Goal: Task Accomplishment & Management: Complete application form

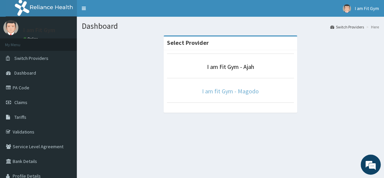
click at [209, 93] on link "I am fit Gym - Magodo" at bounding box center [230, 91] width 57 height 8
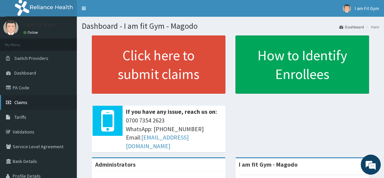
click at [32, 100] on link "Claims" at bounding box center [38, 102] width 77 height 15
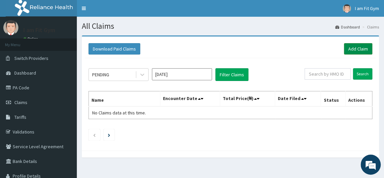
click at [350, 47] on link "Add Claim" at bounding box center [358, 48] width 28 height 11
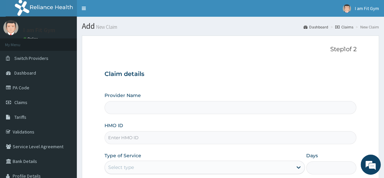
type input "I am fit Gym - Magodo"
type input "1"
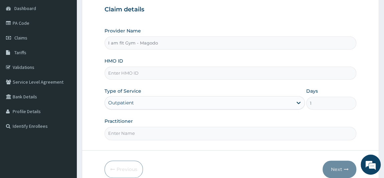
scroll to position [72, 0]
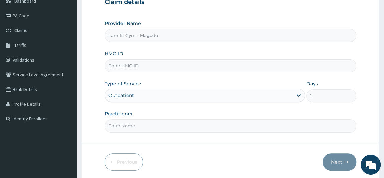
click at [124, 128] on input "Practitioner" at bounding box center [230, 125] width 252 height 13
type input "RAZZIECMB"
click at [125, 63] on input "HMO ID" at bounding box center [230, 65] width 252 height 13
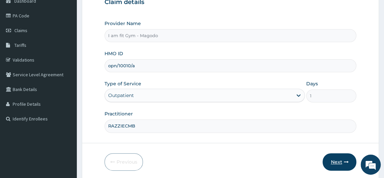
type input "opn/10010/a"
click at [340, 166] on button "Next" at bounding box center [339, 161] width 34 height 17
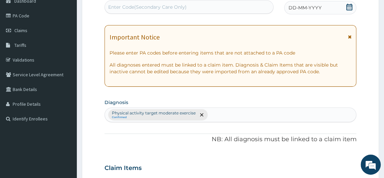
click at [314, 9] on span "DD-MM-YYYY" at bounding box center [304, 7] width 33 height 7
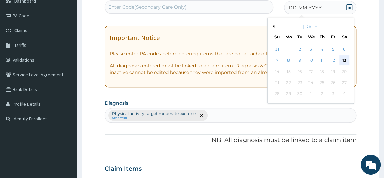
click at [344, 57] on div "13" at bounding box center [344, 60] width 10 height 10
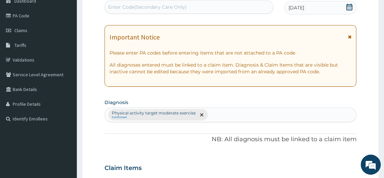
scroll to position [227, 0]
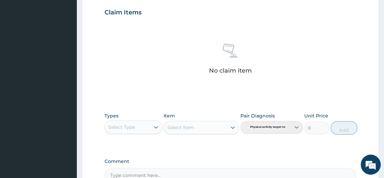
click at [129, 127] on div "Select Type" at bounding box center [121, 126] width 27 height 7
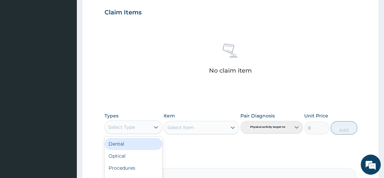
type input "g"
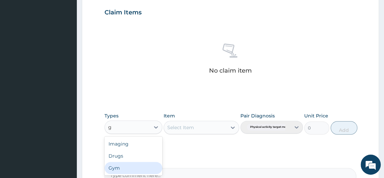
click at [118, 166] on div "Gym" at bounding box center [133, 168] width 58 height 12
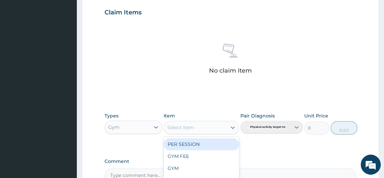
click at [182, 130] on div "Select Item" at bounding box center [195, 127] width 63 height 11
click at [180, 141] on div "PER SESSION" at bounding box center [201, 144] width 75 height 12
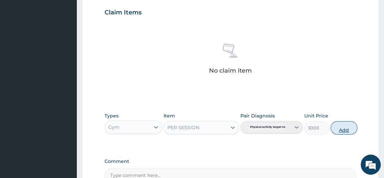
click at [337, 131] on button "Add" at bounding box center [343, 127] width 27 height 13
type input "0"
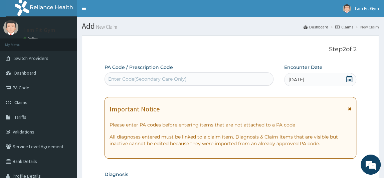
scroll to position [0, 0]
click at [119, 80] on div "Enter Code(Secondary Care Only)" at bounding box center [147, 78] width 78 height 7
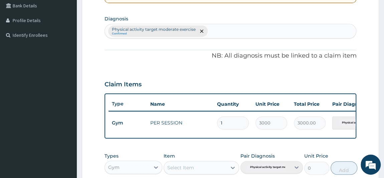
scroll to position [259, 0]
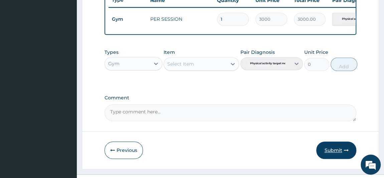
type input "PA/815E9A"
click at [342, 153] on button "Submit" at bounding box center [336, 149] width 40 height 17
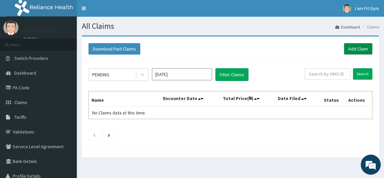
click at [366, 50] on link "Add Claim" at bounding box center [358, 48] width 28 height 11
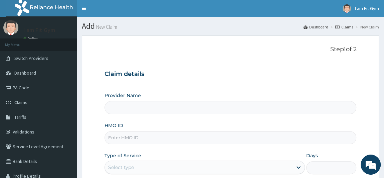
type input "I am fit Gym - Magodo"
type input "1"
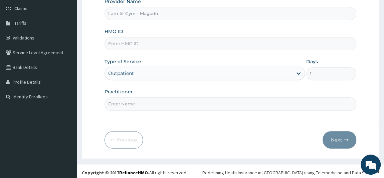
scroll to position [95, 0]
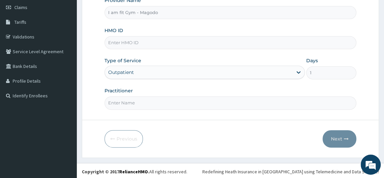
click at [120, 43] on input "HMO ID" at bounding box center [230, 42] width 252 height 13
type input "OPN/10018/A"
click at [137, 100] on input "Practitioner" at bounding box center [230, 102] width 252 height 13
type input "RAZZIECMB"
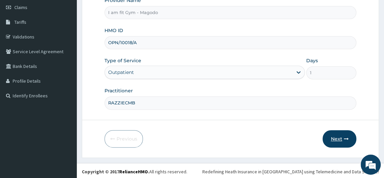
click at [332, 138] on button "Next" at bounding box center [339, 138] width 34 height 17
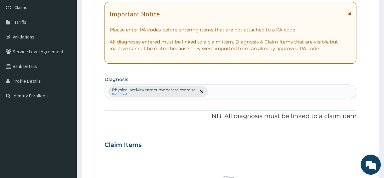
scroll to position [250, 0]
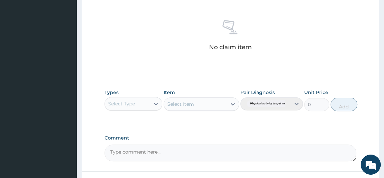
click at [132, 106] on div "Select Type" at bounding box center [127, 103] width 45 height 11
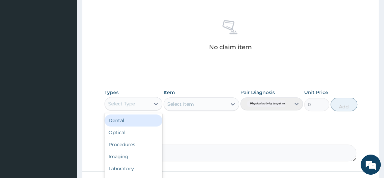
type input "G"
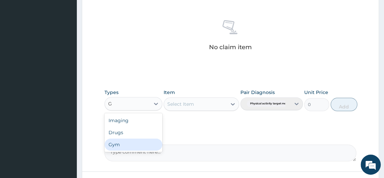
click at [124, 150] on div "Imaging Drugs Gym" at bounding box center [133, 132] width 58 height 39
click at [124, 142] on div "Gym" at bounding box center [133, 144] width 58 height 12
click at [190, 100] on div "Select Item" at bounding box center [180, 103] width 27 height 7
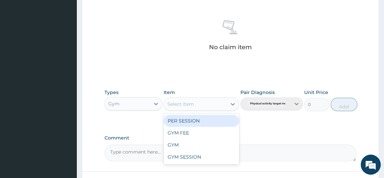
click at [184, 120] on div "PER SESSION" at bounding box center [201, 120] width 75 height 12
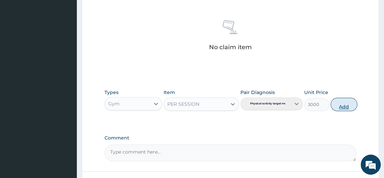
click at [340, 103] on button "Add" at bounding box center [343, 103] width 27 height 13
type input "0"
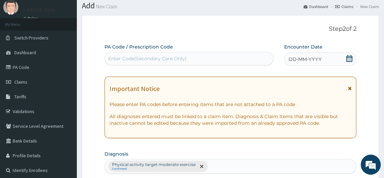
scroll to position [19, 0]
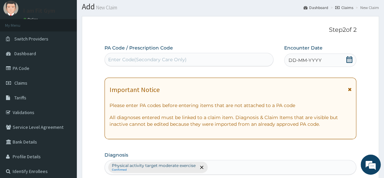
click at [347, 60] on icon at bounding box center [349, 59] width 7 height 7
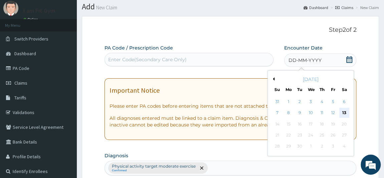
click at [343, 111] on div "13" at bounding box center [344, 113] width 10 height 10
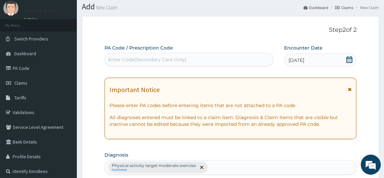
click at [183, 55] on div "Enter Code(Secondary Care Only)" at bounding box center [189, 59] width 168 height 11
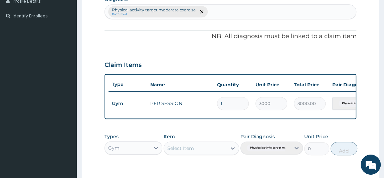
scroll to position [275, 0]
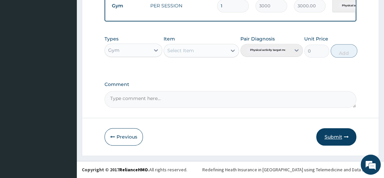
type input "PA/B00D2A"
click at [342, 136] on button "Submit" at bounding box center [336, 136] width 40 height 17
